Goal: Information Seeking & Learning: Understand process/instructions

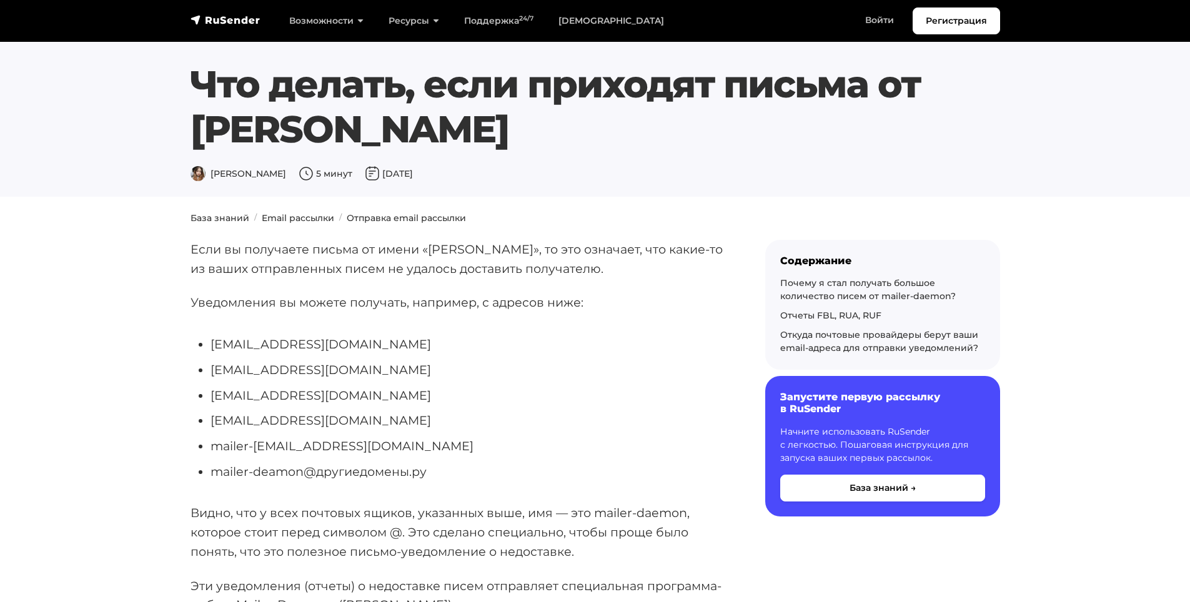
drag, startPoint x: 505, startPoint y: 132, endPoint x: 324, endPoint y: 159, distance: 182.6
click at [324, 159] on div "Что делать, если приходят письма от [PERSON_NAME] [PERSON_NAME] 5 минут [DATE]" at bounding box center [595, 122] width 825 height 120
click at [261, 395] on li "[EMAIL_ADDRESS][DOMAIN_NAME]" at bounding box center [468, 395] width 515 height 19
click at [217, 397] on li "[EMAIL_ADDRESS][DOMAIN_NAME]" at bounding box center [468, 395] width 515 height 19
click at [349, 471] on li "mailer-deamon@другиедомены.ру" at bounding box center [468, 471] width 515 height 19
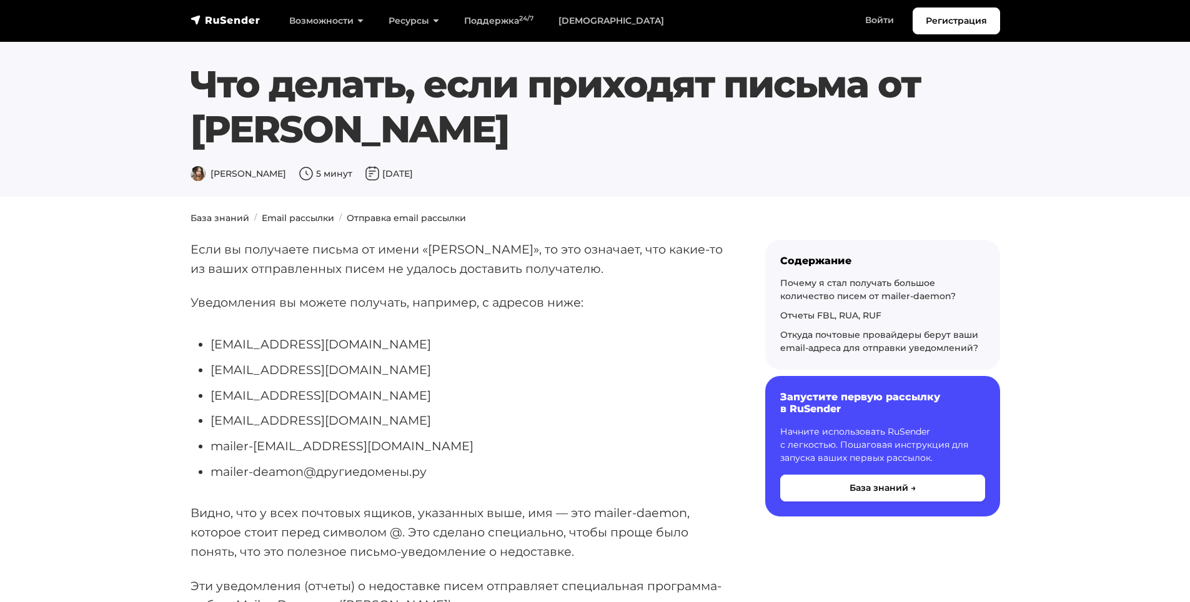
click at [275, 471] on li "mailer-deamon@другиедомены.ру" at bounding box center [468, 471] width 515 height 19
